Goal: Transaction & Acquisition: Purchase product/service

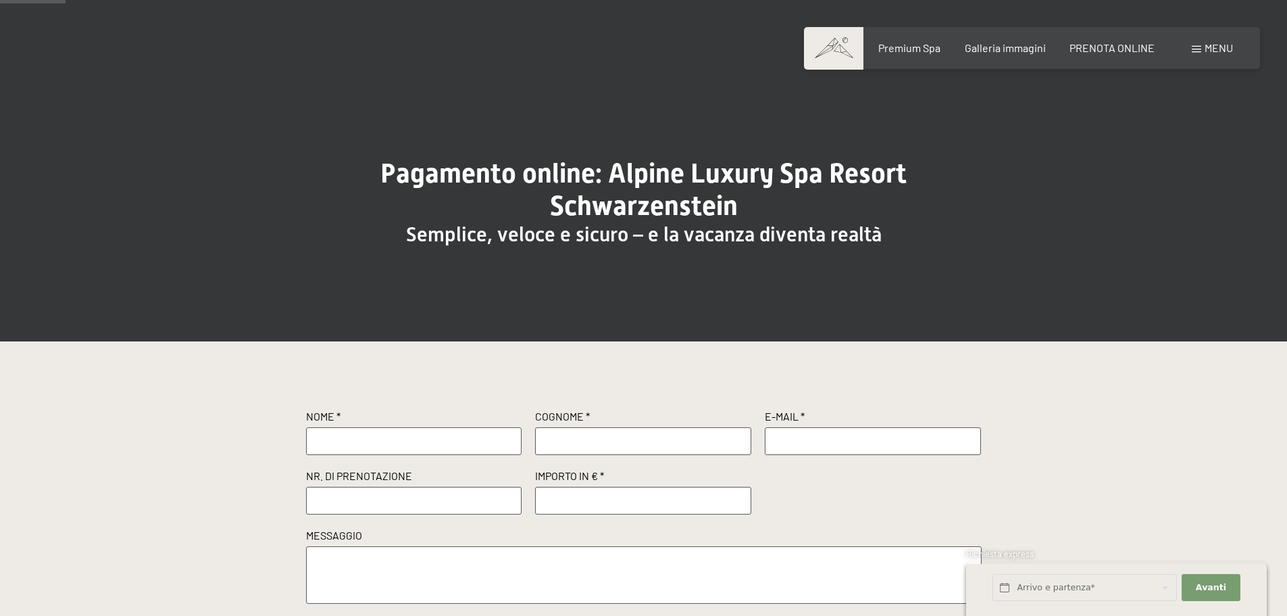
scroll to position [68, 0]
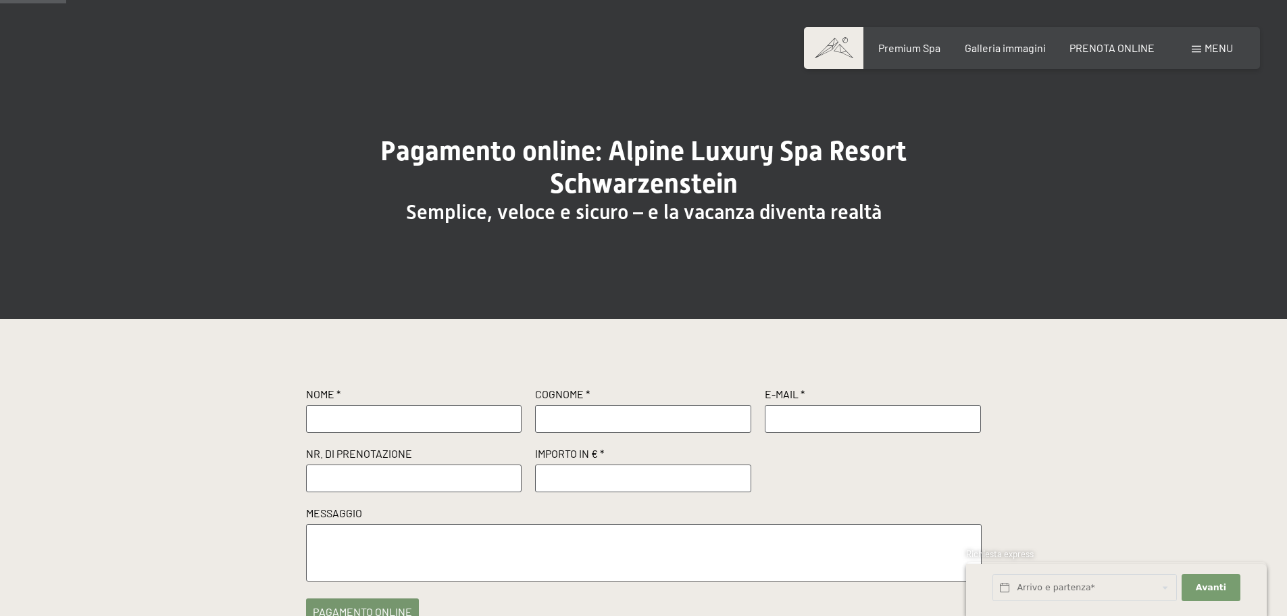
click at [579, 464] on input "number" at bounding box center [643, 477] width 216 height 27
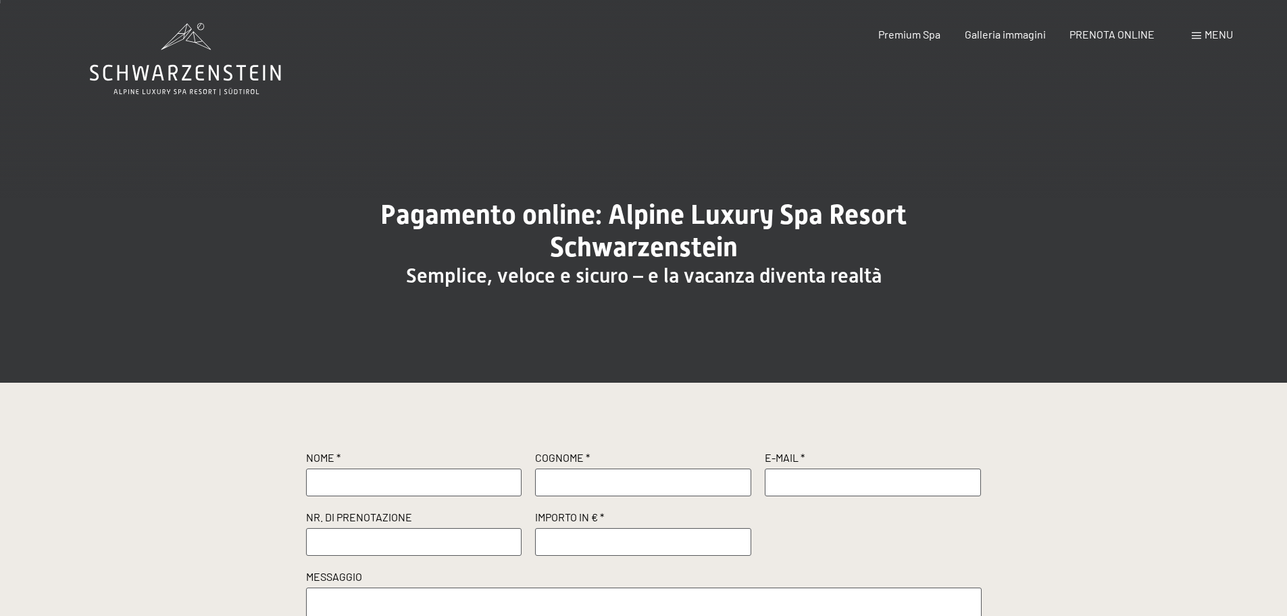
scroll to position [0, 0]
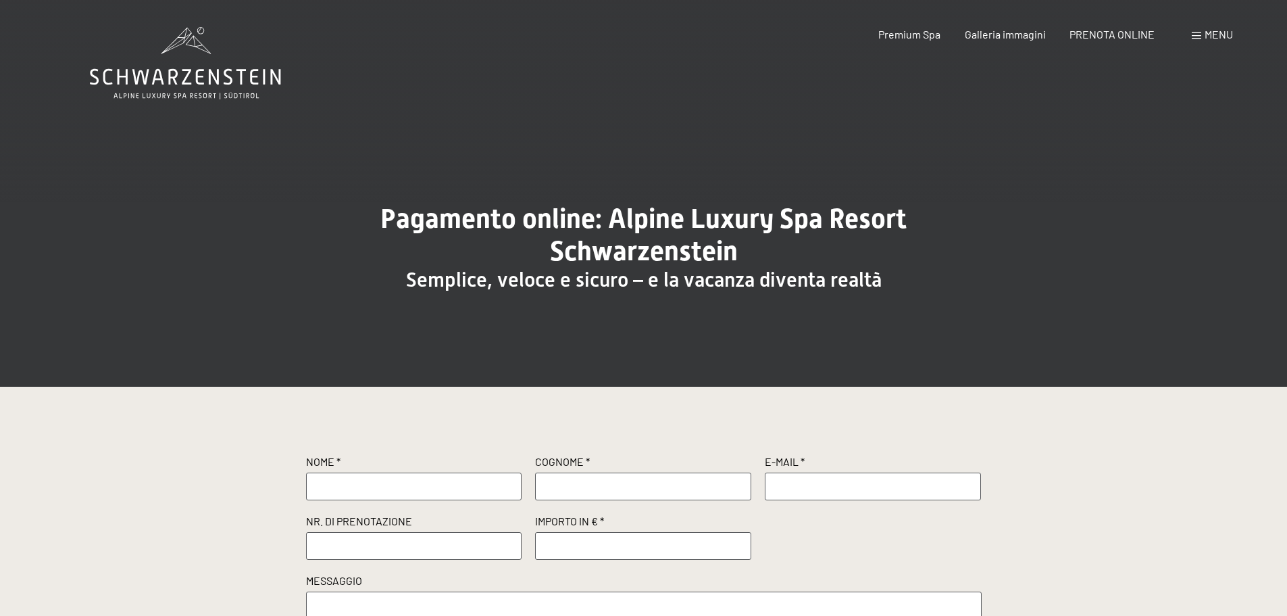
click at [418, 480] on input "text" at bounding box center [414, 485] width 216 height 27
type input "[PERSON_NAME]"
type input "ugolini"
type input "[PERSON_NAME][EMAIL_ADDRESS][DOMAIN_NAME]"
click at [351, 547] on input "text" at bounding box center [414, 545] width 216 height 27
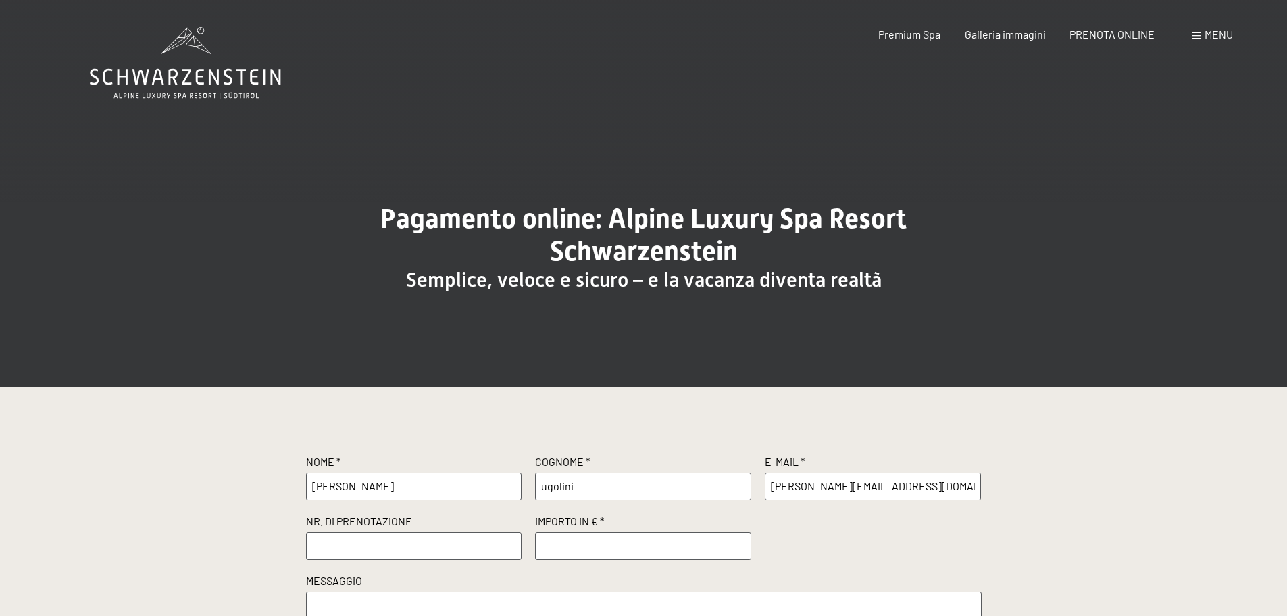
paste input "R65962"
type input "R65962"
click at [595, 541] on input "number" at bounding box center [643, 545] width 216 height 27
click at [942, 518] on div "Nome * [PERSON_NAME] * ugolini E-Mail * [PERSON_NAME][EMAIL_ADDRESS][DOMAIN_NAM…" at bounding box center [644, 551] width 676 height 195
click at [683, 548] on input "500" at bounding box center [643, 545] width 216 height 27
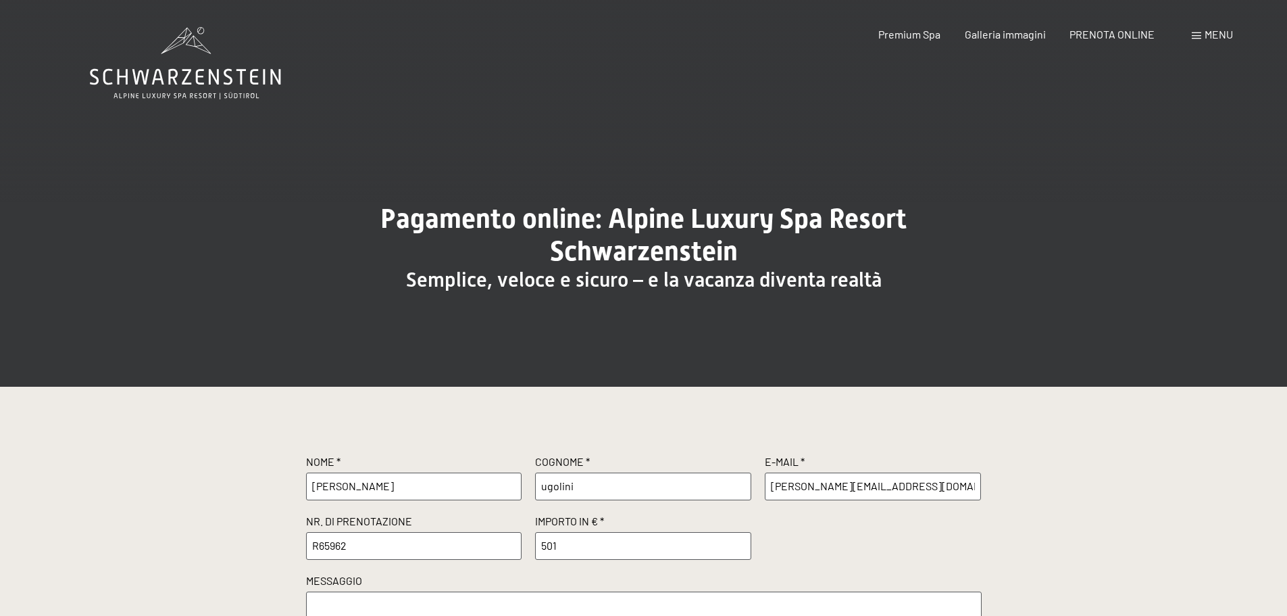
click at [740, 541] on input "501" at bounding box center [643, 545] width 216 height 27
type input "500"
click at [741, 549] on input "500" at bounding box center [643, 545] width 216 height 27
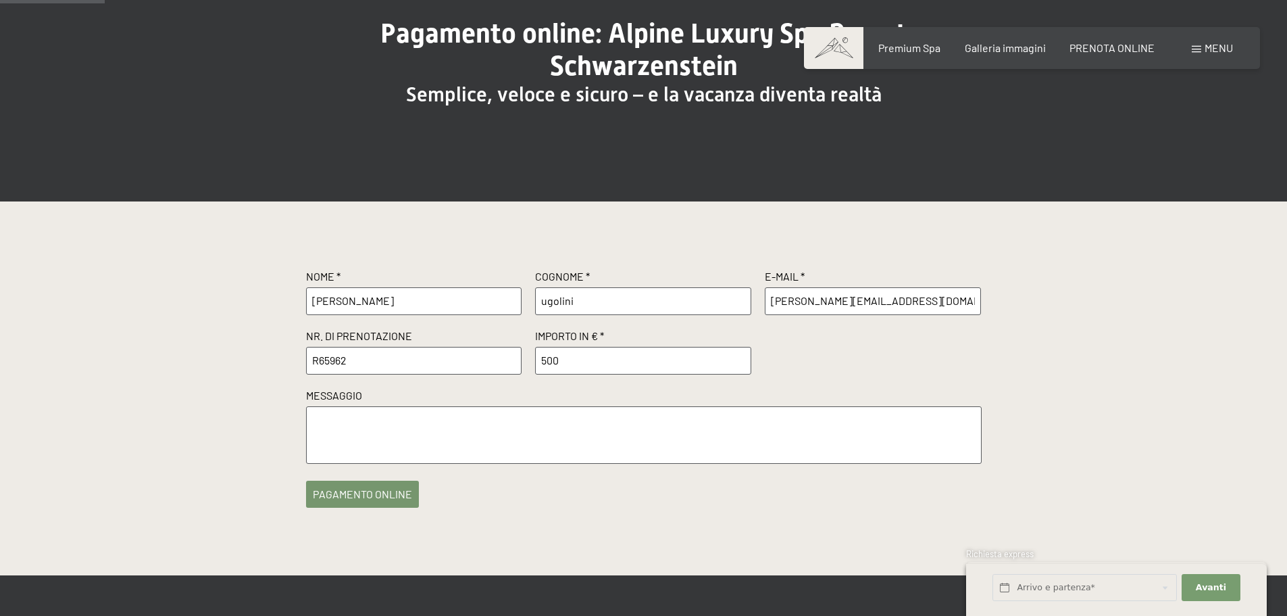
scroll to position [203, 0]
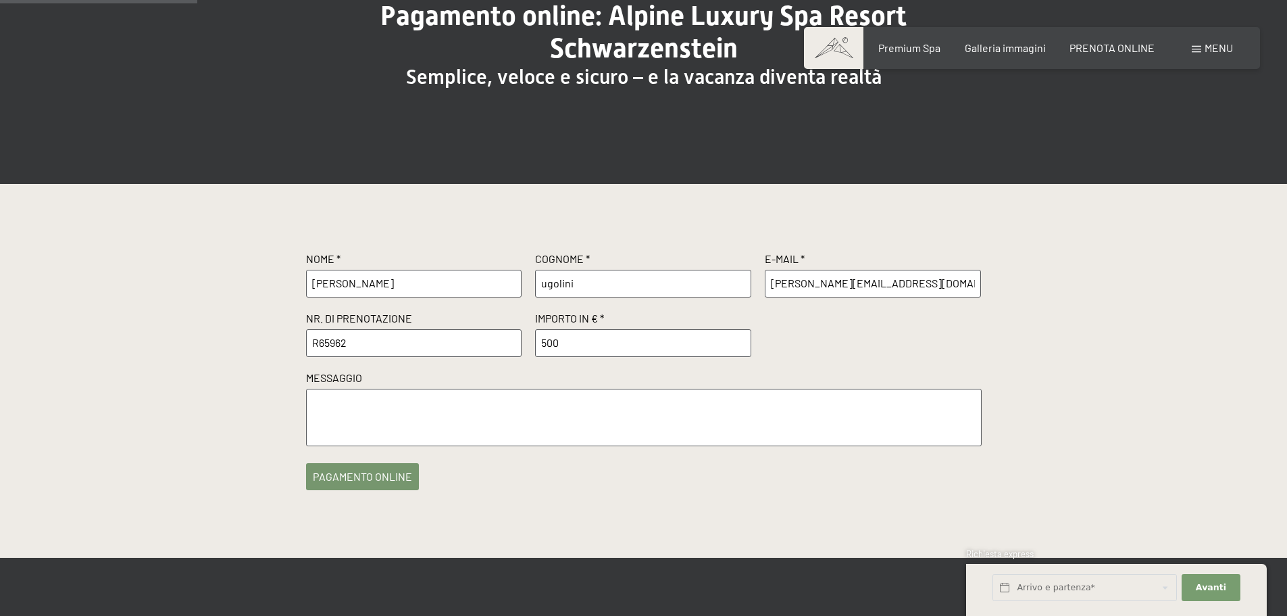
click at [543, 410] on textarea at bounding box center [644, 417] width 676 height 57
type textarea "si prega di annotare i dati per la fatturazione GUGOLTEX GROUP S.R.L. [STREET_A…"
click at [389, 487] on button "pagamento online" at bounding box center [362, 473] width 113 height 27
